Goal: Navigation & Orientation: Find specific page/section

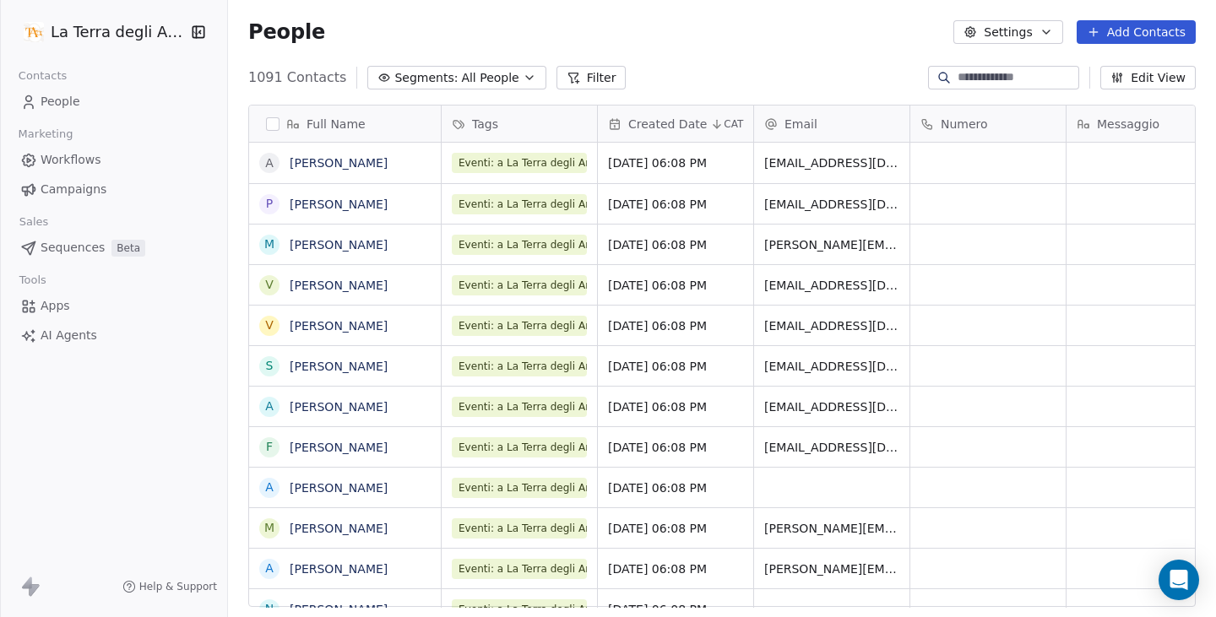
scroll to position [530, 975]
